Goal: Information Seeking & Learning: Learn about a topic

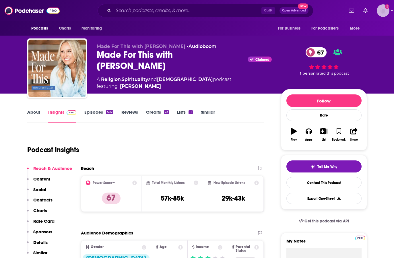
click at [383, 11] on img "Logged in as BenLaurro" at bounding box center [383, 10] width 13 height 13
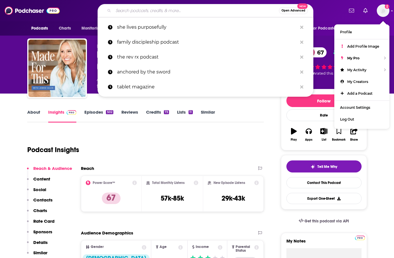
click at [126, 9] on input "Search podcasts, credits, & more..." at bounding box center [196, 10] width 166 height 9
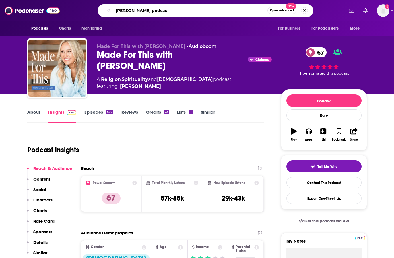
type input "[PERSON_NAME] podcast"
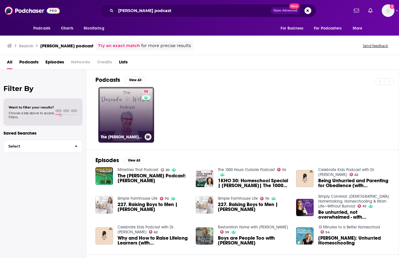
click at [117, 102] on link "58 The [PERSON_NAME] Podcast" at bounding box center [126, 115] width 56 height 56
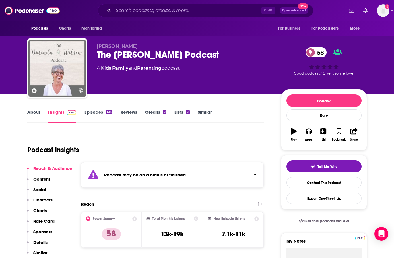
click at [95, 112] on link "Episodes 613" at bounding box center [98, 115] width 28 height 13
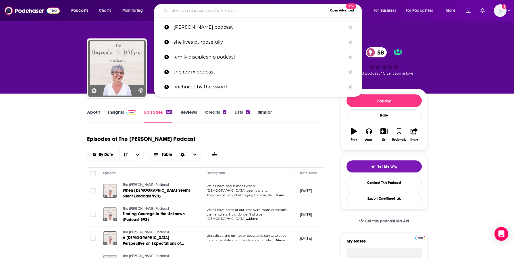
click at [183, 12] on input "Search podcasts, credits, & more..." at bounding box center [249, 10] width 158 height 9
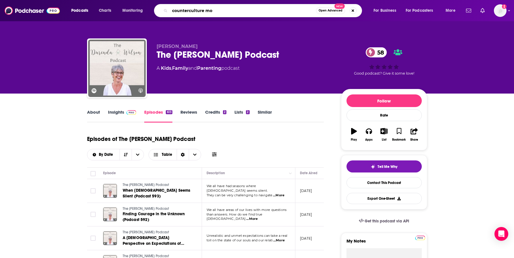
type input "counterculture mom"
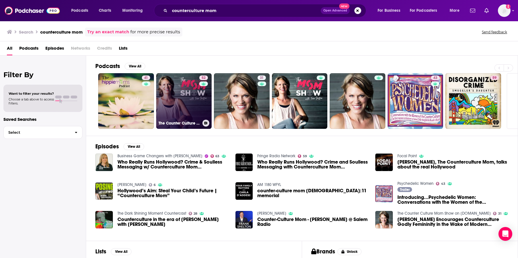
click at [195, 102] on link "52 The Counter Culture Mom Show with [PERSON_NAME]" at bounding box center [184, 101] width 56 height 56
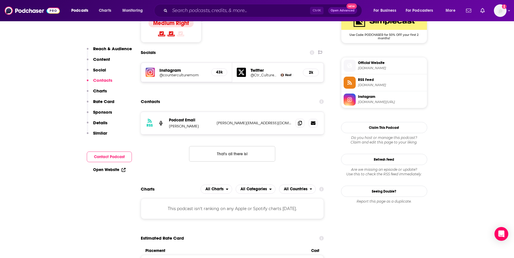
scroll to position [488, 0]
